Goal: Task Accomplishment & Management: Manage account settings

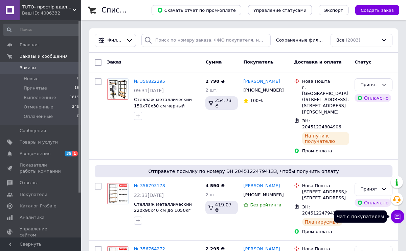
click at [399, 216] on icon at bounding box center [397, 216] width 7 height 7
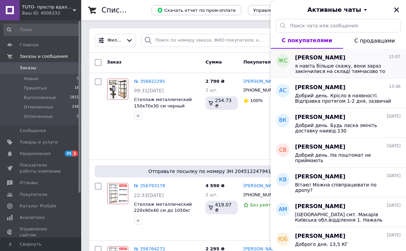
click at [328, 65] on span "я навіть більше скажу, вони зараз закінчилися на складі тимчасово то ми зараз п…" at bounding box center [343, 68] width 96 height 11
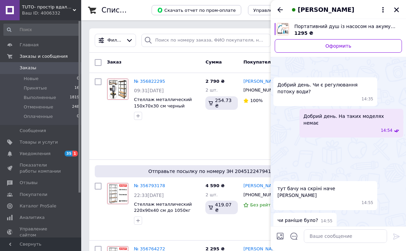
scroll to position [336, 0]
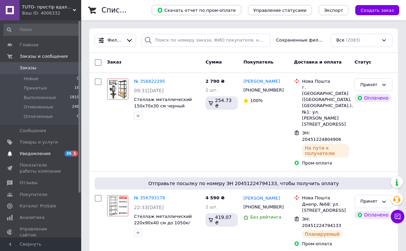
click at [63, 152] on span "35 1" at bounding box center [72, 154] width 19 height 6
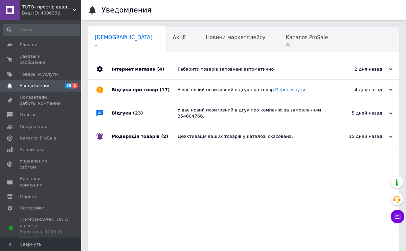
scroll to position [0, 3]
click at [399, 220] on icon at bounding box center [397, 216] width 7 height 7
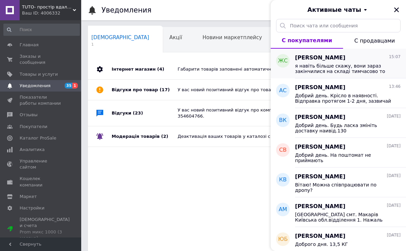
click at [312, 61] on span "[PERSON_NAME]" at bounding box center [320, 58] width 50 height 8
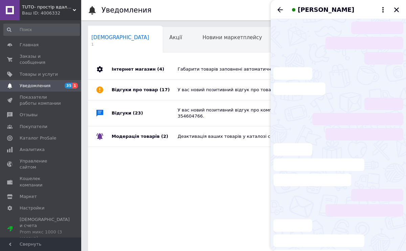
scroll to position [336, 0]
